Goal: Task Accomplishment & Management: Manage account settings

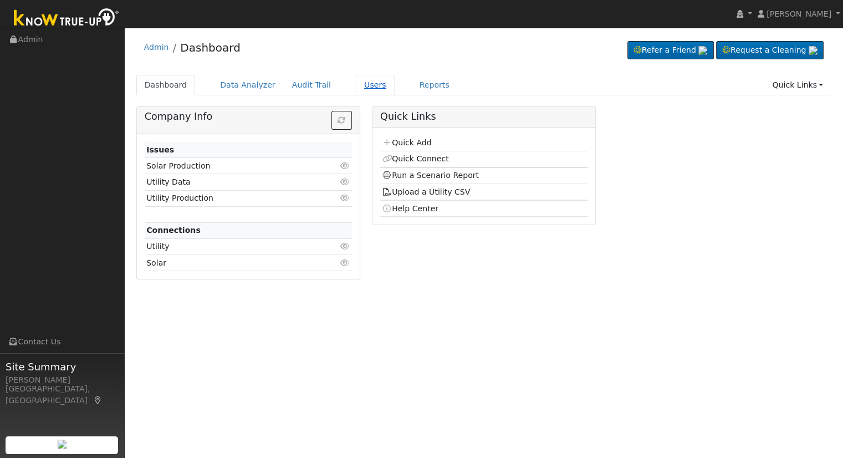
click at [358, 81] on link "Users" at bounding box center [375, 85] width 39 height 21
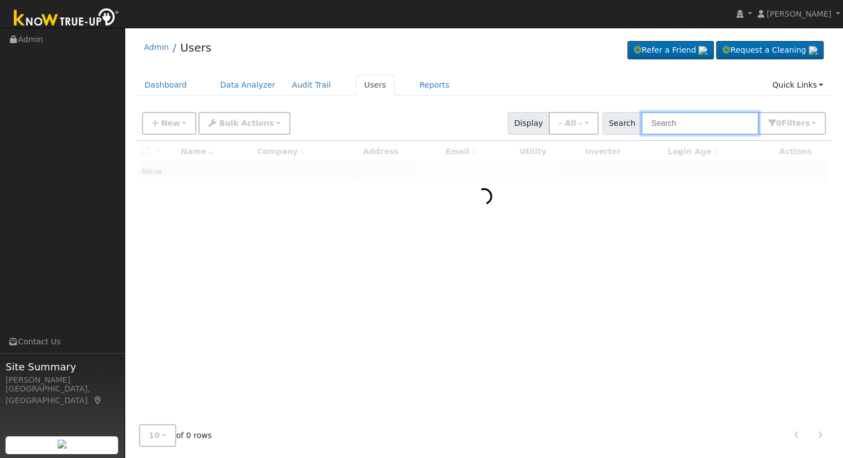
click at [665, 129] on input "text" at bounding box center [700, 123] width 118 height 23
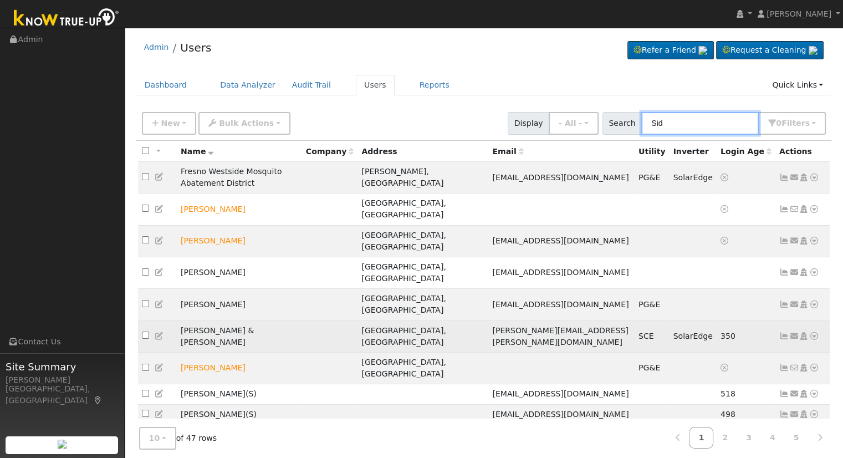
scroll to position [2, 0]
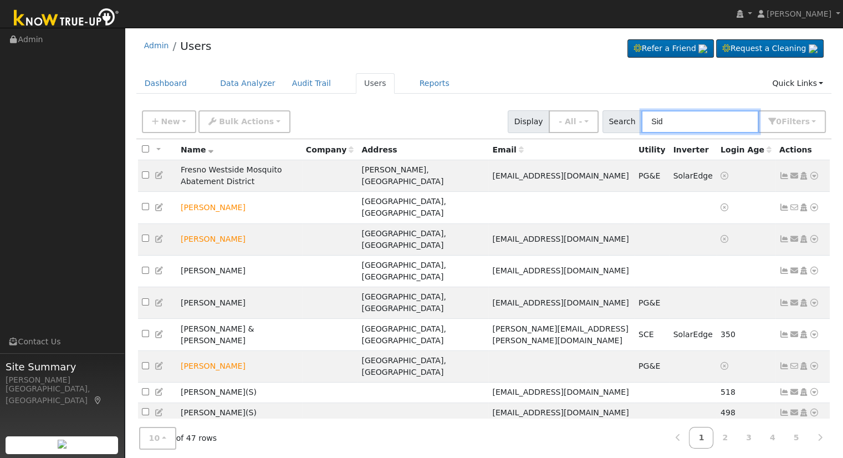
type input "Sid"
click at [803, 435] on icon at bounding box center [804, 439] width 10 height 8
